Goal: Task Accomplishment & Management: Manage account settings

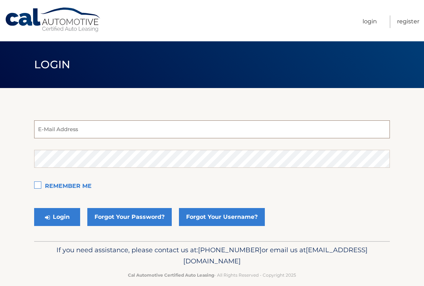
type input "silver96hd@aol.com"
click at [57, 217] on button "Login" at bounding box center [57, 217] width 46 height 18
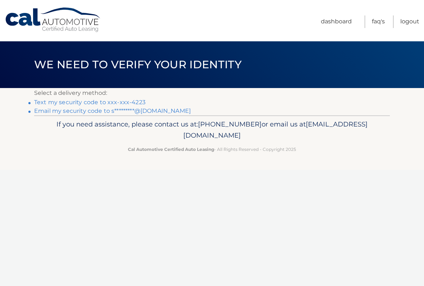
click at [138, 102] on link "Text my security code to xxx-xxx-4223" at bounding box center [89, 102] width 111 height 7
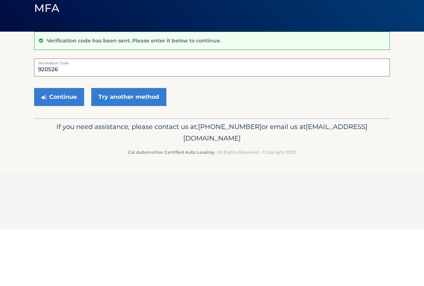
type input "920526"
click at [74, 144] on button "Continue" at bounding box center [59, 153] width 50 height 18
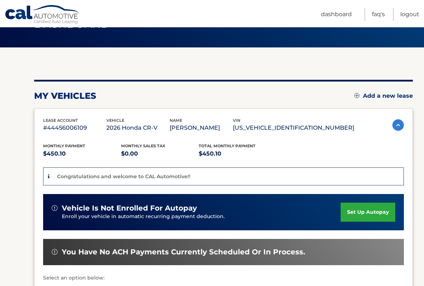
scroll to position [44, 0]
